Goal: Check status: Check status

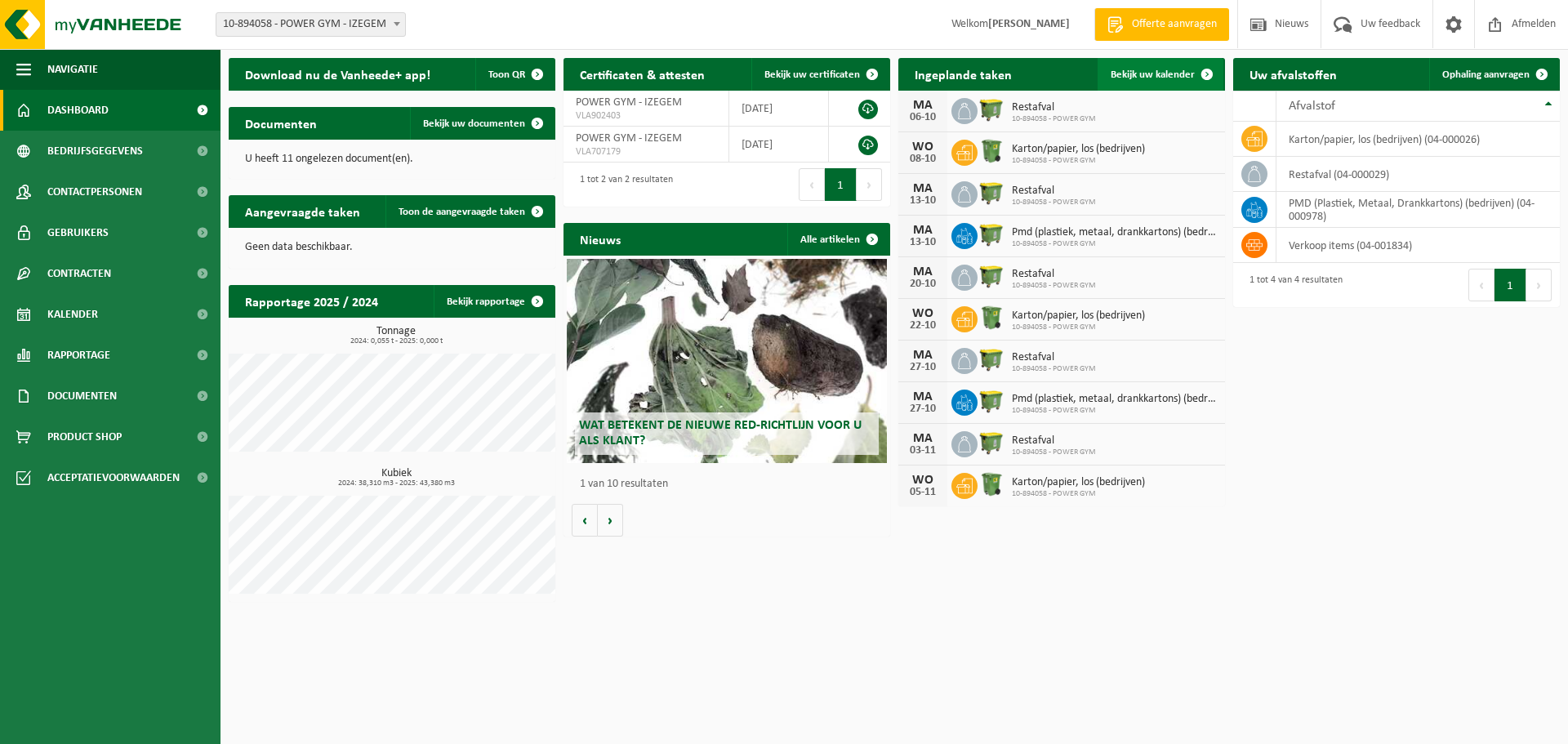
click at [1209, 68] on span at bounding box center [1207, 74] width 32 height 32
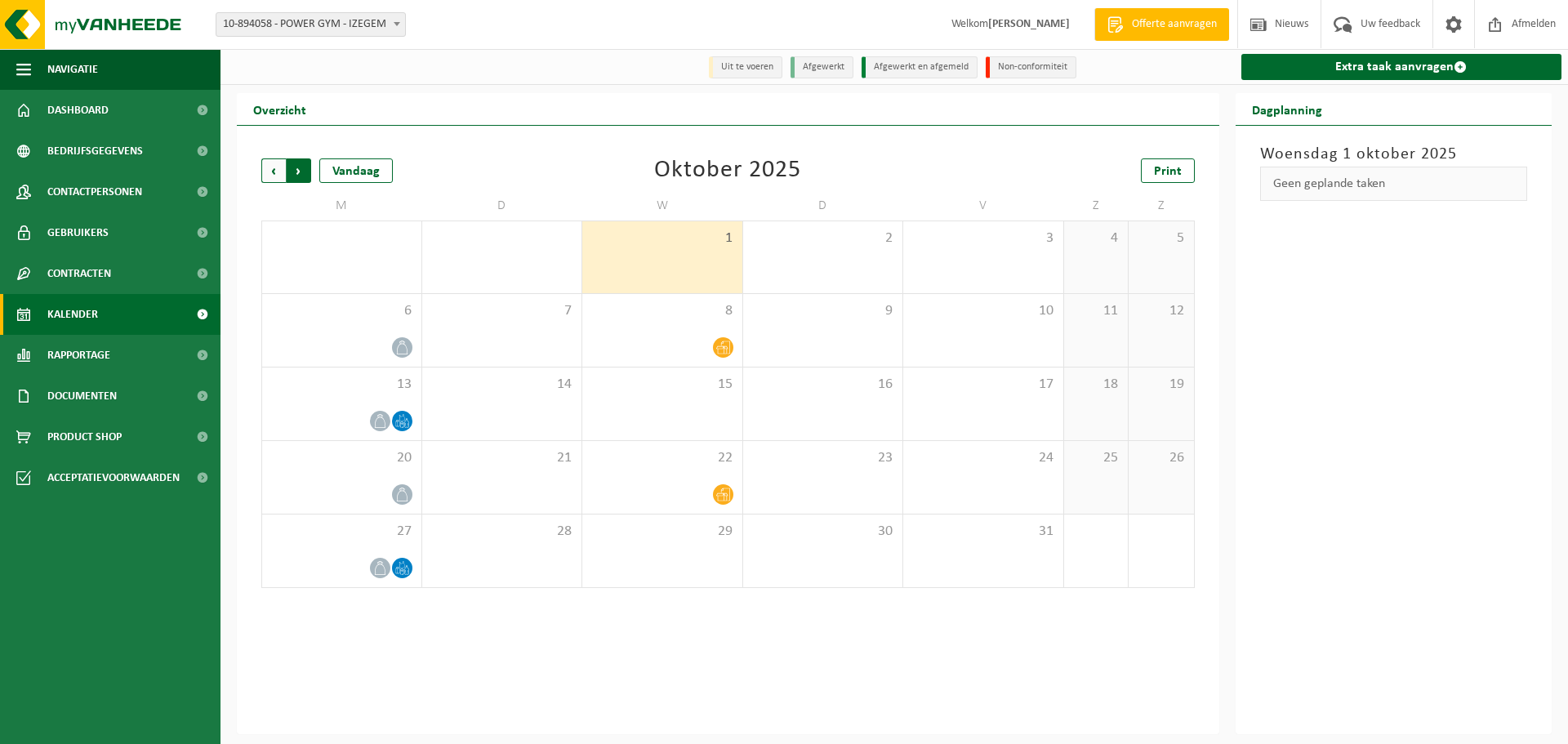
click at [268, 174] on span "Vorige" at bounding box center [274, 171] width 25 height 25
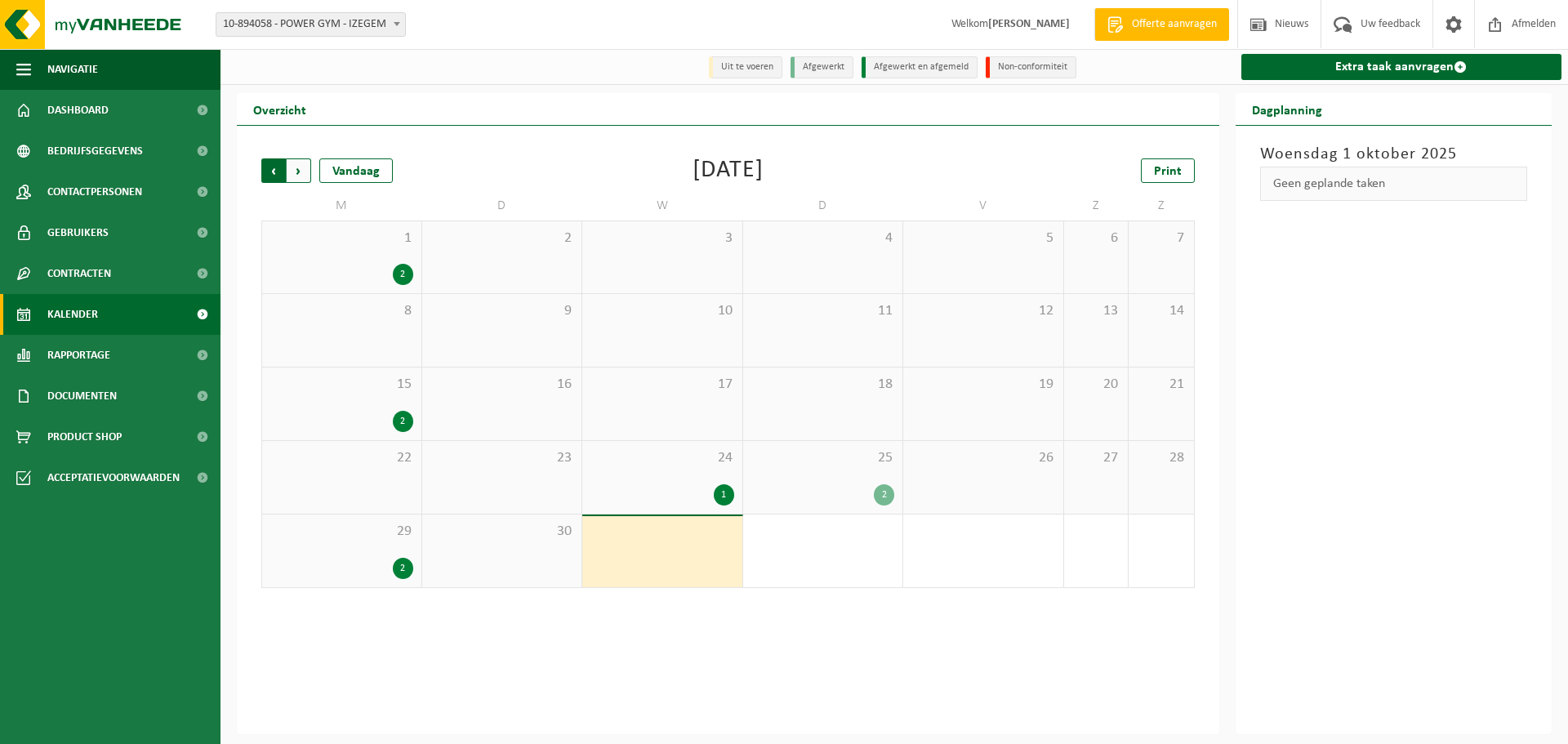
click at [300, 178] on span "Volgende" at bounding box center [299, 171] width 25 height 25
